Goal: Find contact information: Find contact information

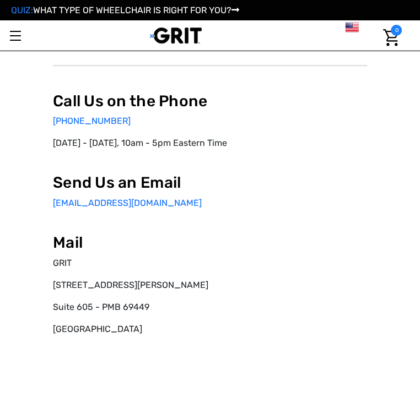
select select "US"
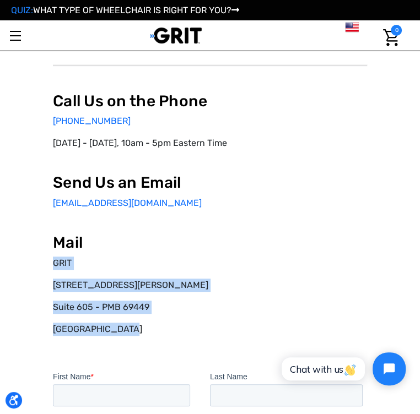
drag, startPoint x: 139, startPoint y: 315, endPoint x: 53, endPoint y: 244, distance: 112.0
click at [53, 244] on div "Call Us on the Phone 877-345-4748 Monday - Friday, 10am - 5pm Eastern Time Send…" at bounding box center [210, 225] width 314 height 266
drag, startPoint x: 53, startPoint y: 244, endPoint x: 74, endPoint y: 260, distance: 27.1
copy div "GRIT 68 Harrison Avenue Suite 605 - PMB 69449 Boston, MA 02111"
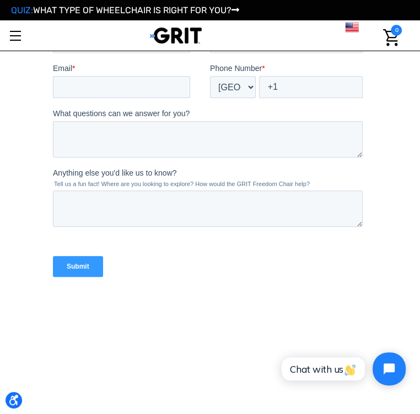
scroll to position [551, 0]
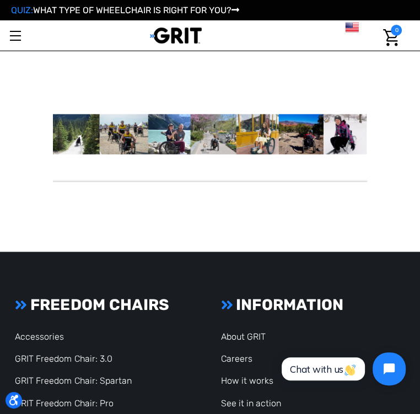
scroll to position [756, 0]
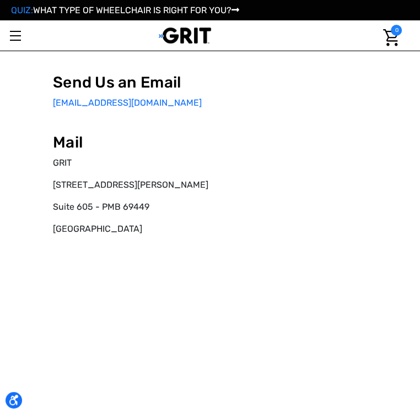
select select "US"
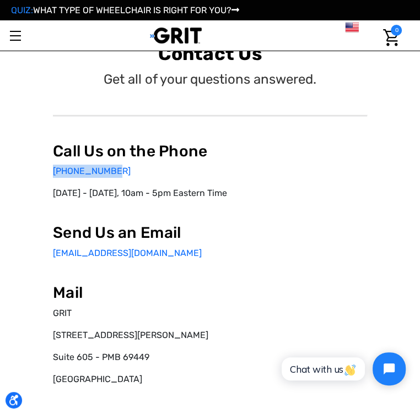
drag, startPoint x: 121, startPoint y: 139, endPoint x: 48, endPoint y: 139, distance: 72.8
drag, startPoint x: 48, startPoint y: 139, endPoint x: 81, endPoint y: 139, distance: 33.1
copy link "877-345-4748"
